Goal: Check status

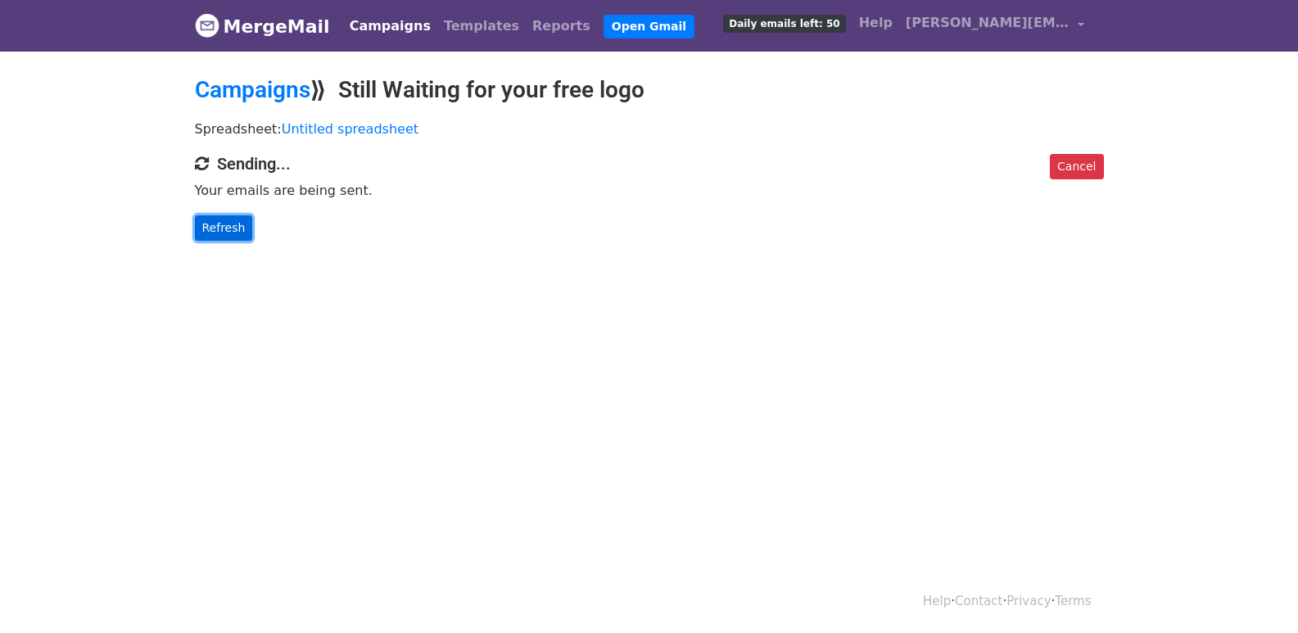
click at [206, 224] on link "Refresh" at bounding box center [224, 227] width 58 height 25
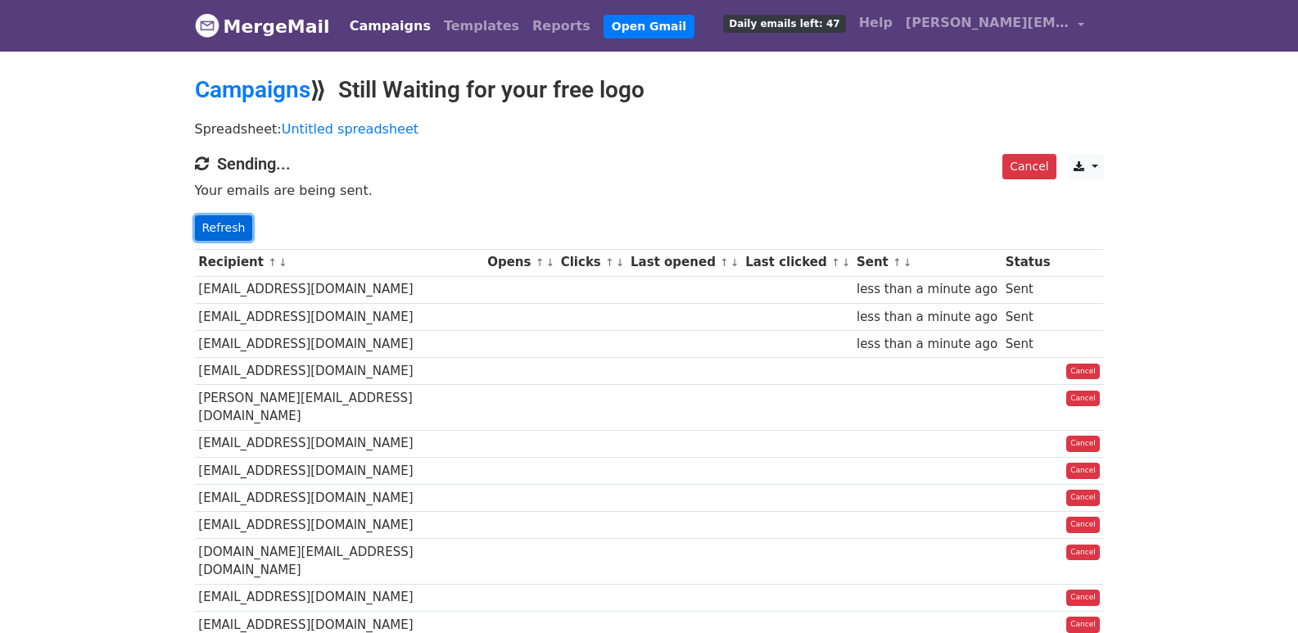
click at [228, 222] on link "Refresh" at bounding box center [224, 227] width 58 height 25
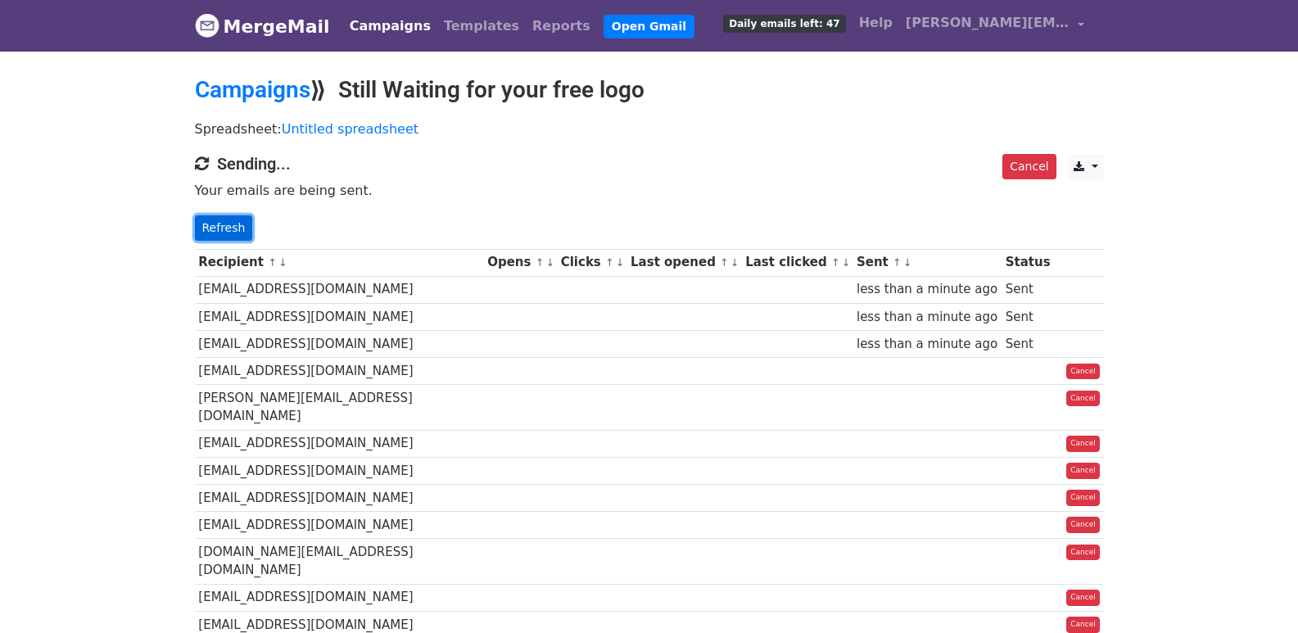
click at [228, 222] on link "Refresh" at bounding box center [224, 227] width 58 height 25
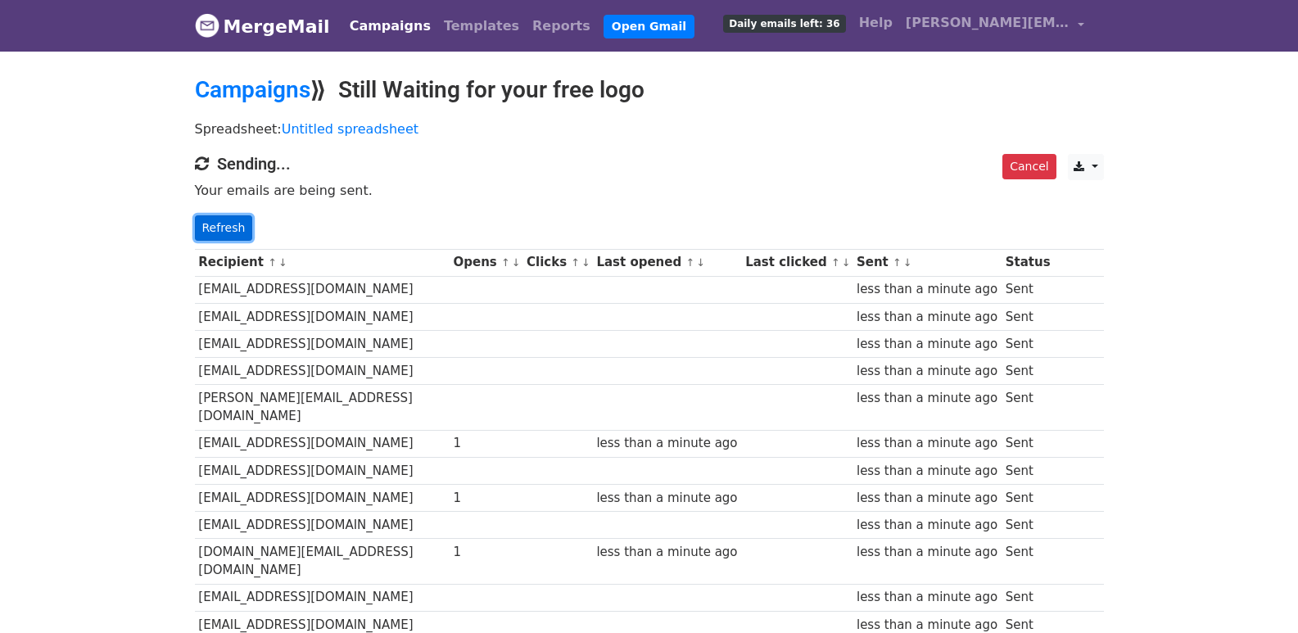
click at [213, 232] on link "Refresh" at bounding box center [224, 227] width 58 height 25
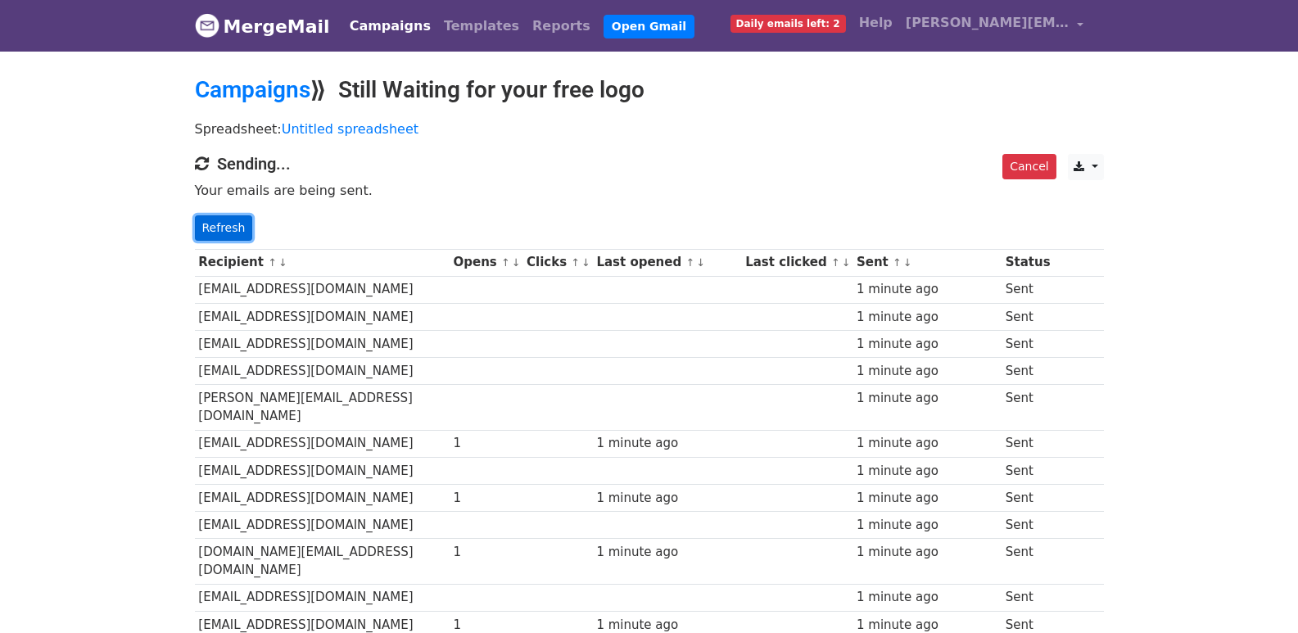
click at [216, 237] on link "Refresh" at bounding box center [224, 227] width 58 height 25
